Goal: Contribute content

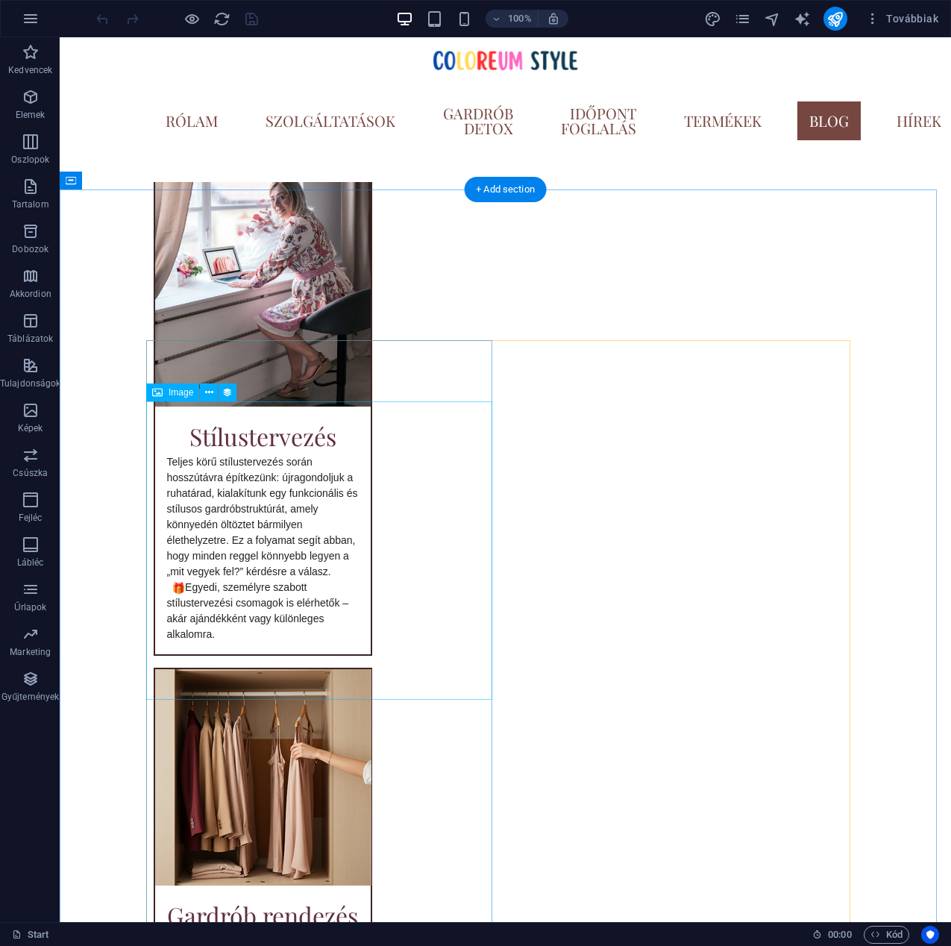
scroll to position [5780, 0]
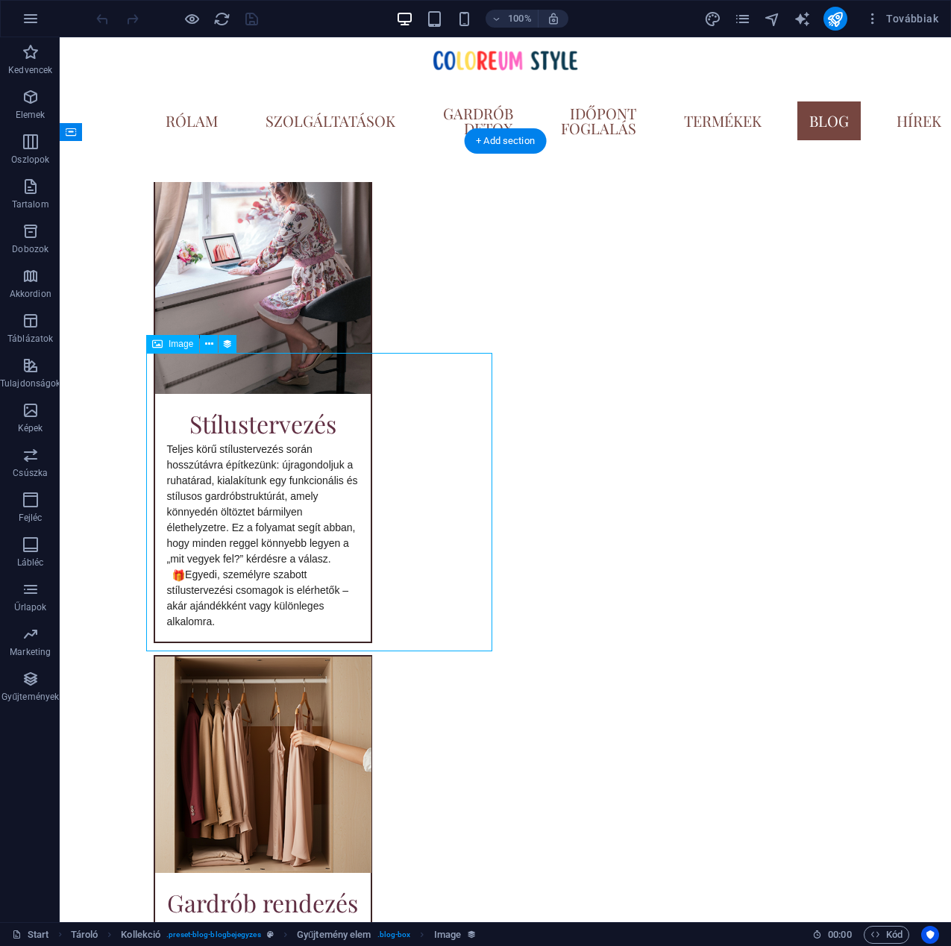
select select "px"
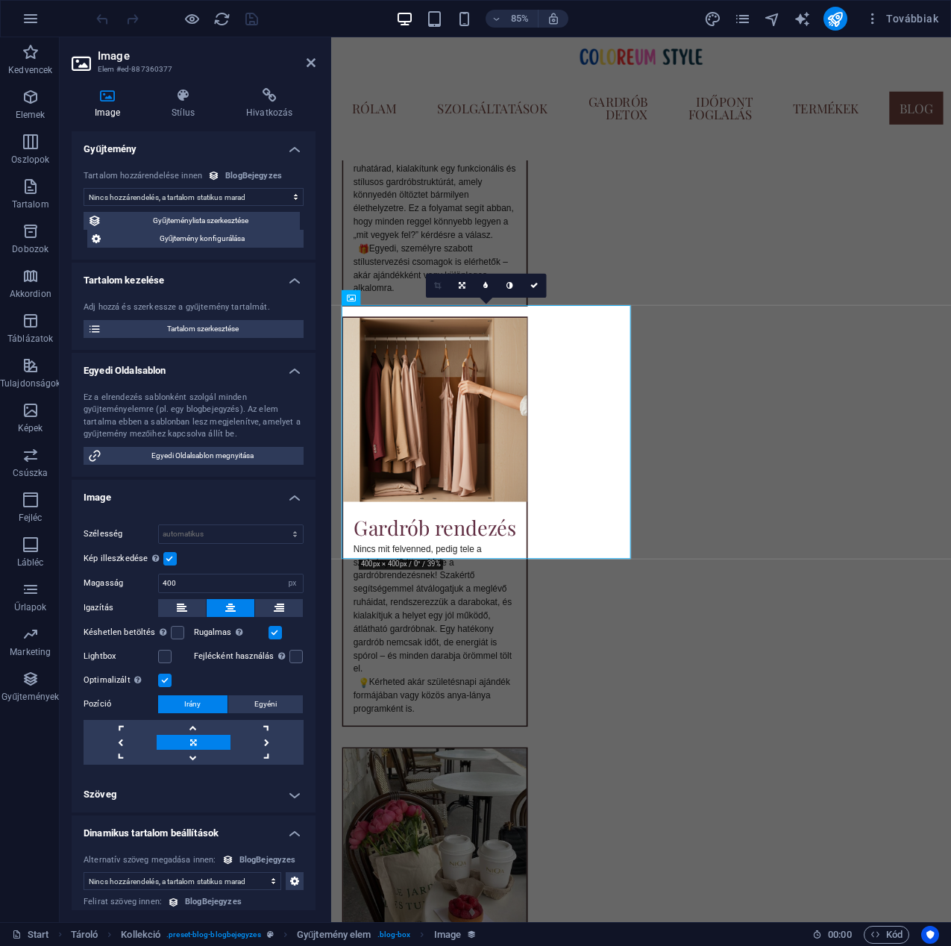
scroll to position [5771, 0]
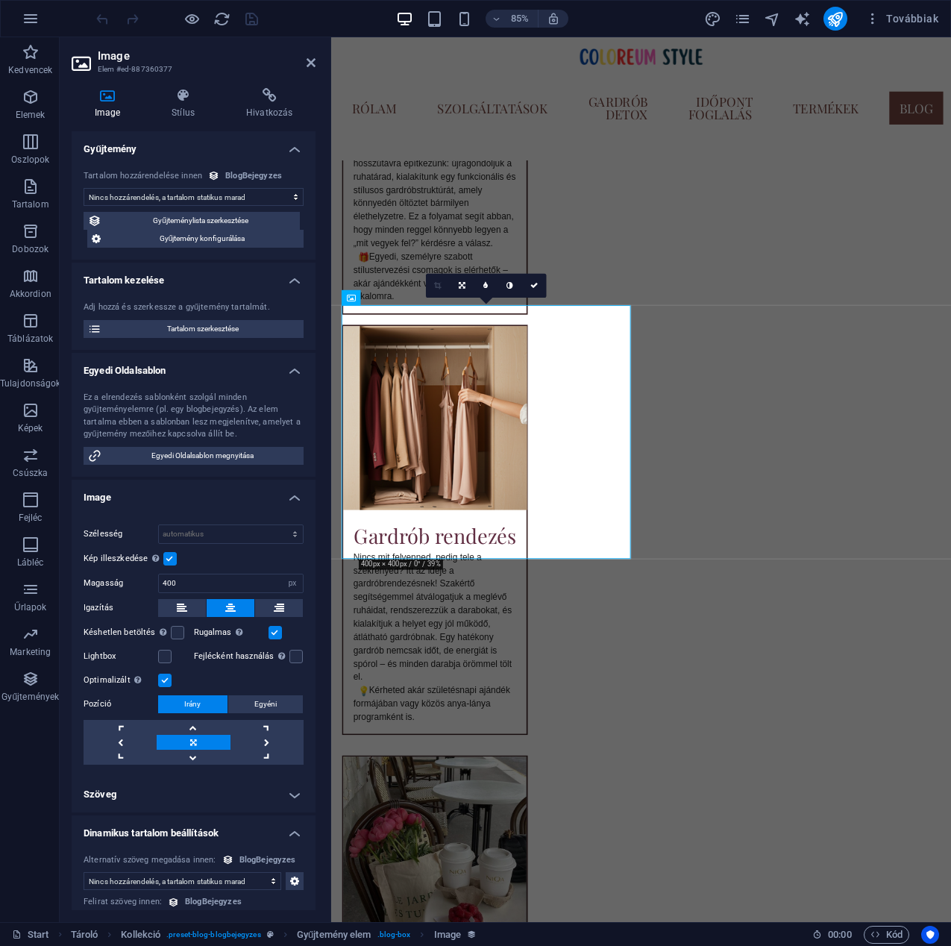
select select "image"
click at [456, 283] on link at bounding box center [462, 286] width 24 height 24
click at [462, 284] on icon at bounding box center [462, 285] width 7 height 7
click at [462, 286] on icon at bounding box center [462, 285] width 7 height 7
click at [439, 263] on icon at bounding box center [437, 262] width 11 height 11
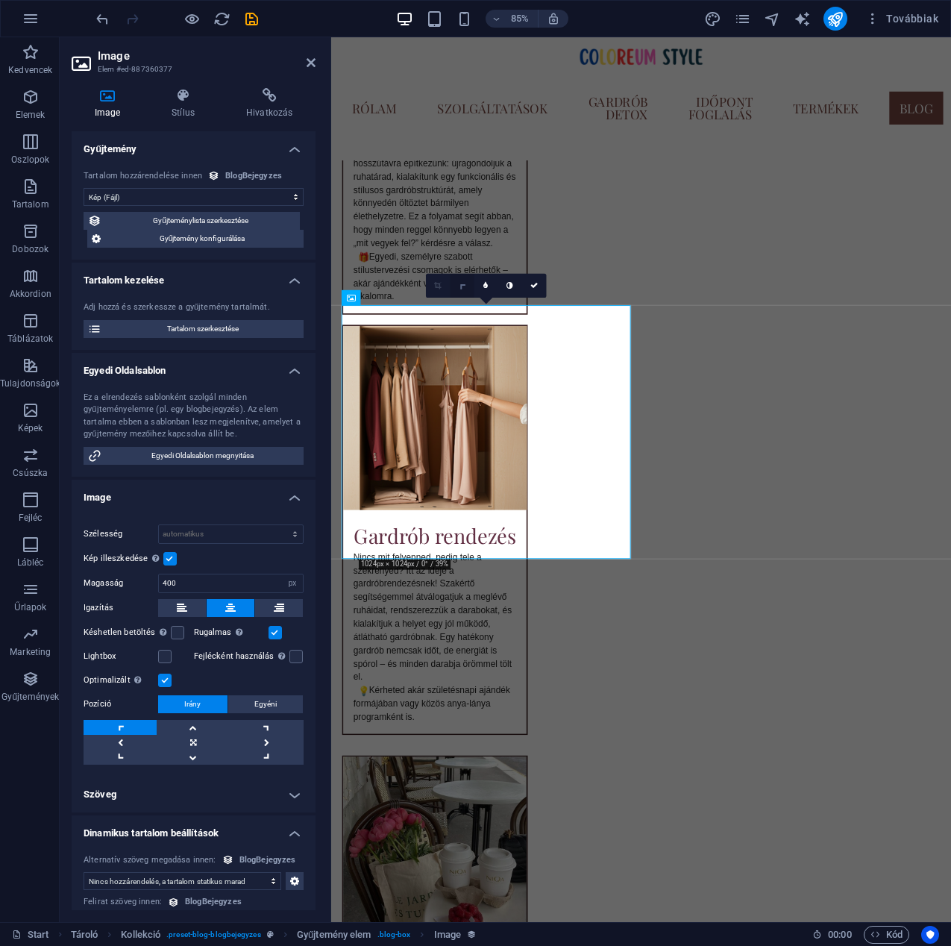
click at [468, 286] on link at bounding box center [462, 286] width 24 height 24
click at [466, 288] on link at bounding box center [462, 286] width 24 height 24
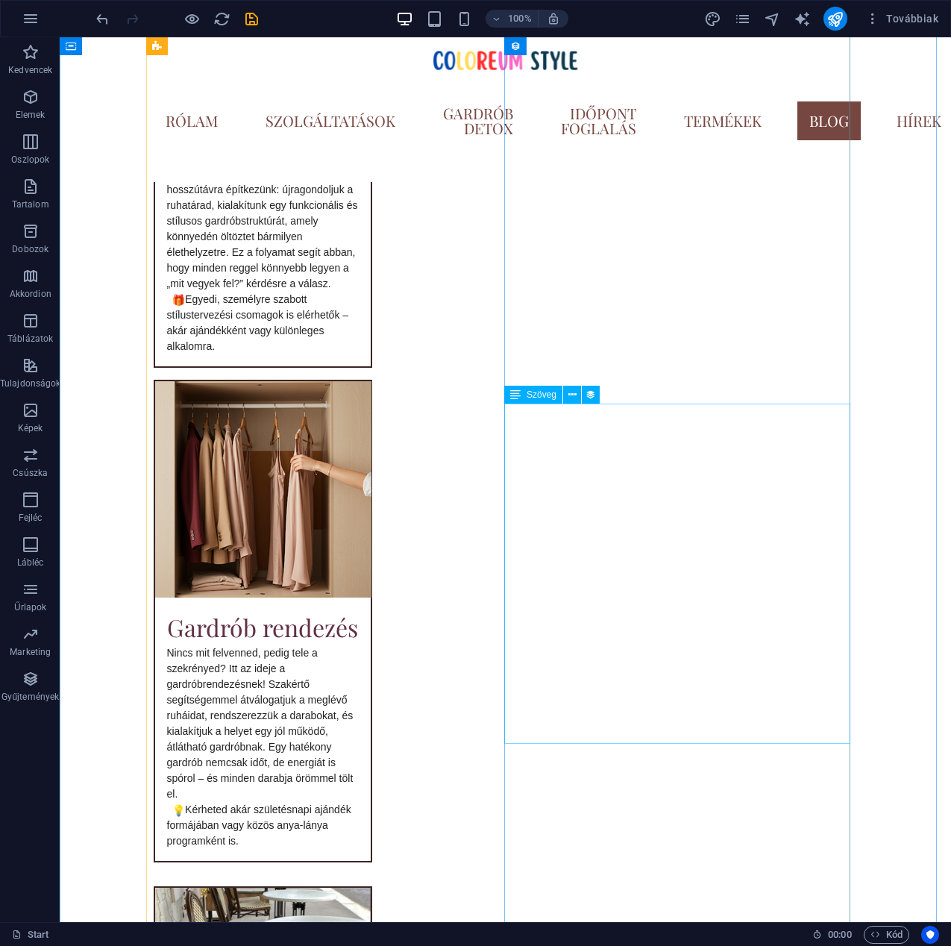
scroll to position [5687, 0]
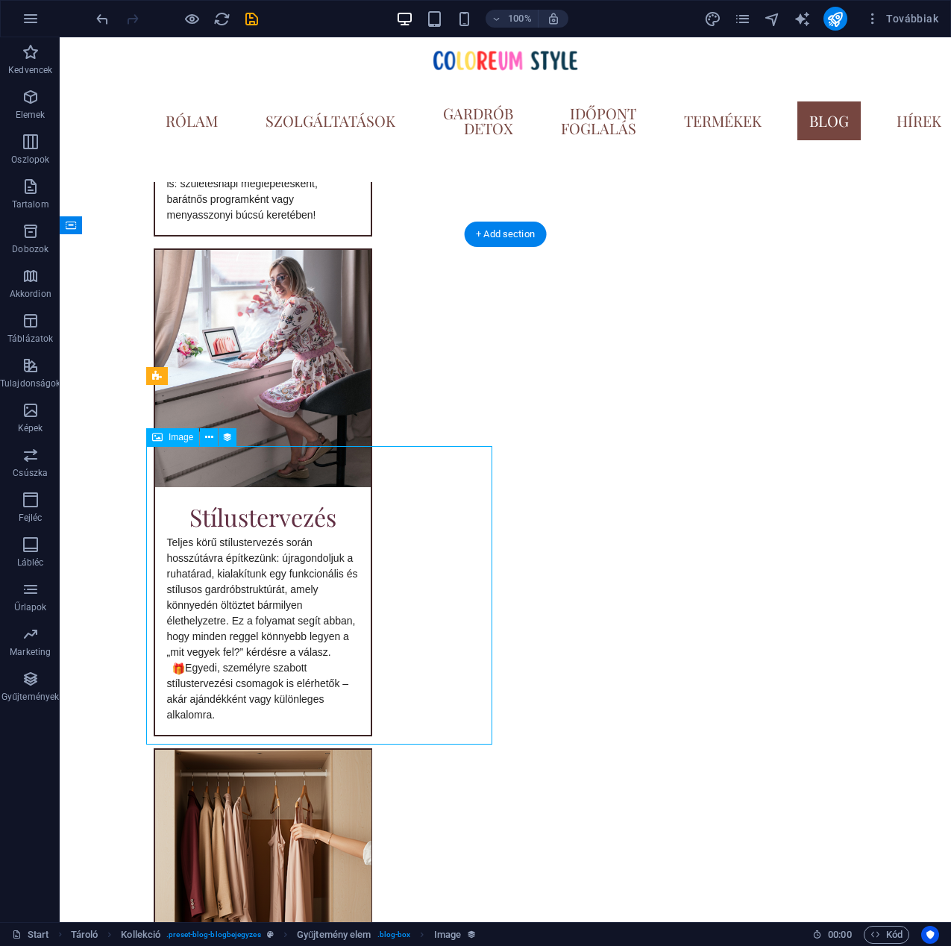
select select "image"
select select "px"
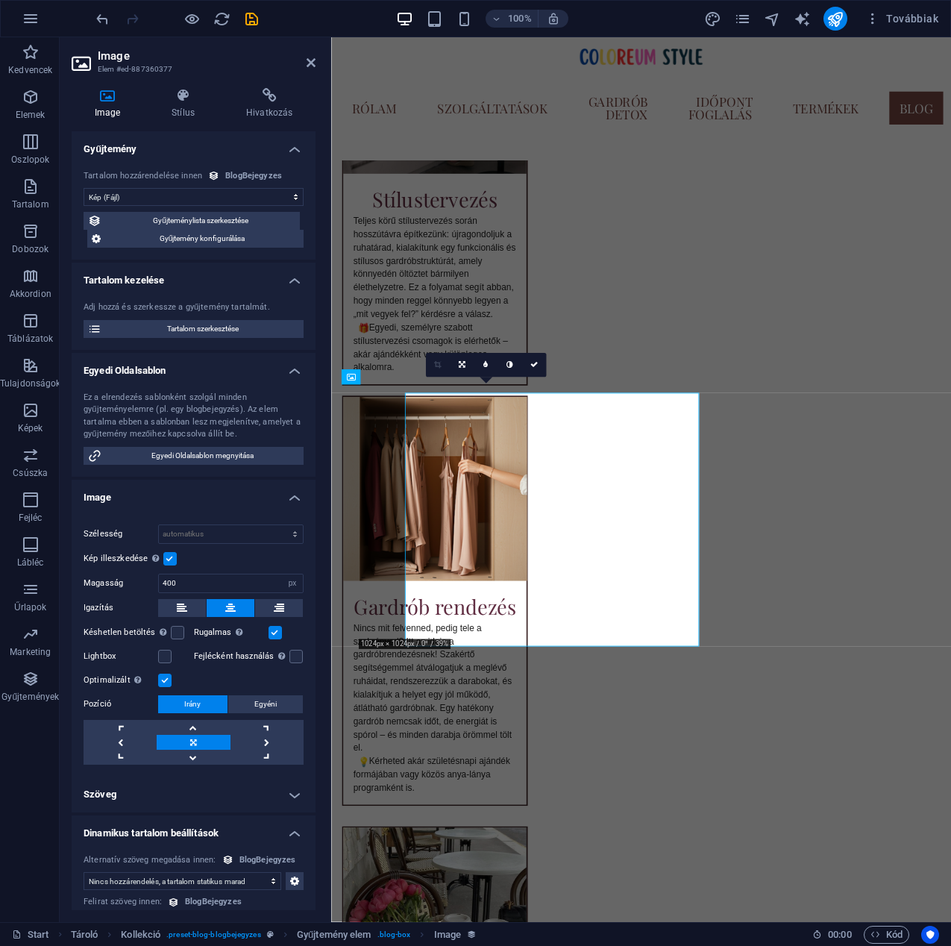
scroll to position [5677, 0]
